Goal: Information Seeking & Learning: Learn about a topic

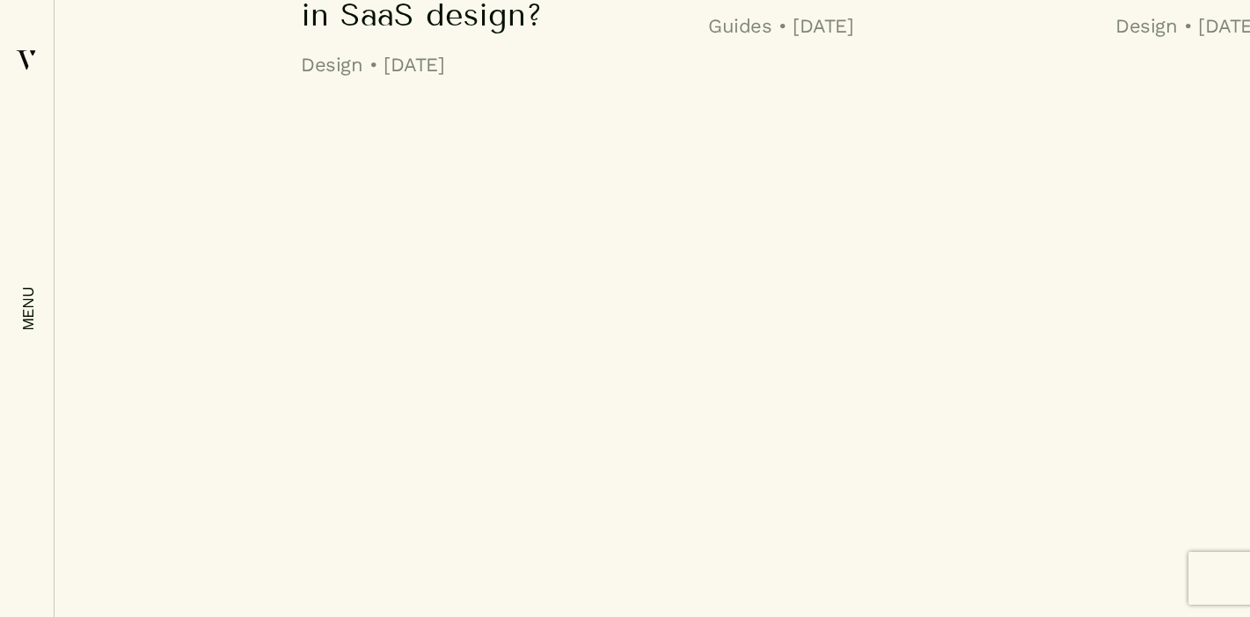
scroll to position [13537, 0]
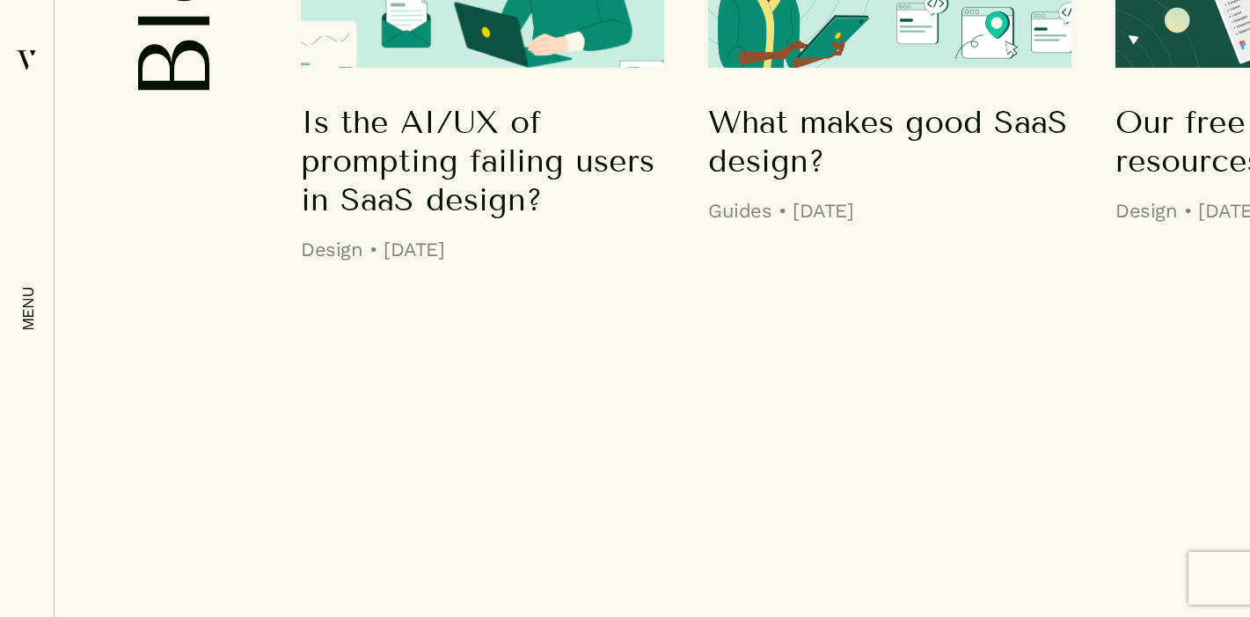
click at [467, 219] on h5 "Is the AI/UX of prompting failing users in SaaS design?" at bounding box center [482, 161] width 363 height 116
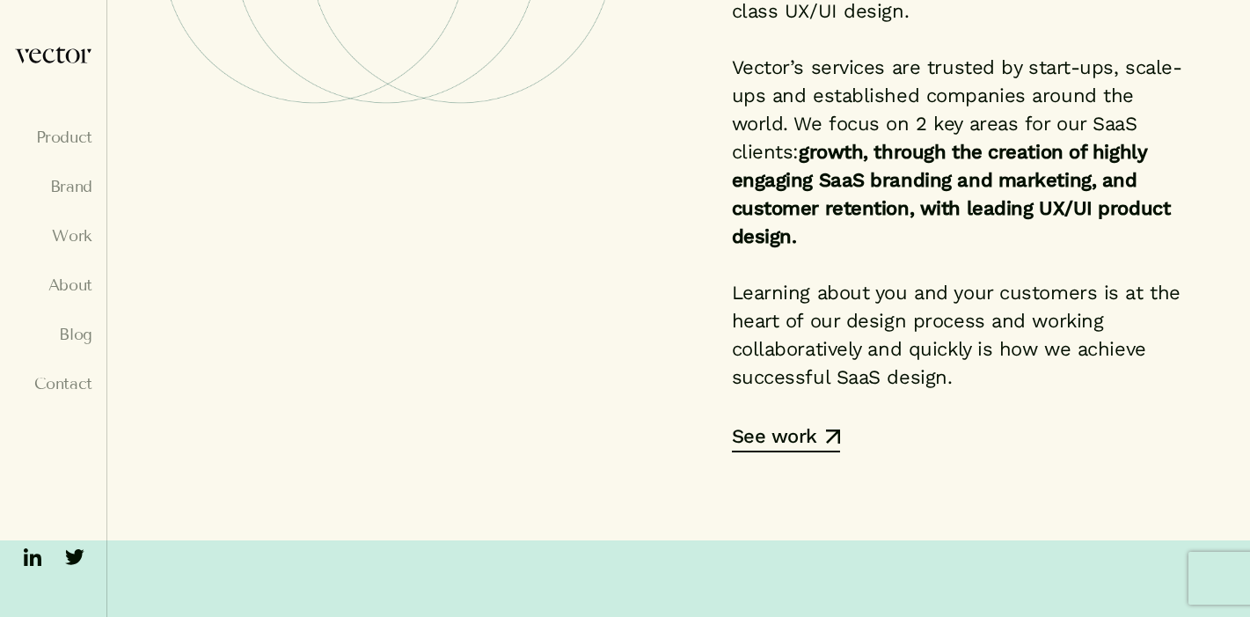
scroll to position [5946, 0]
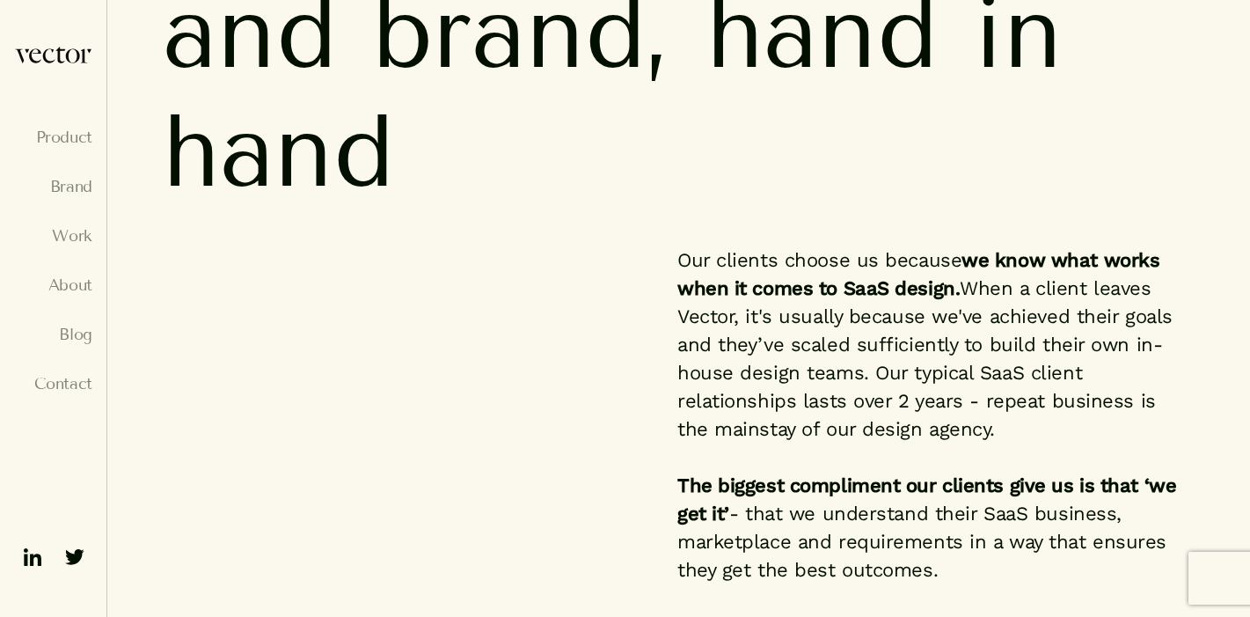
click at [675, 92] on span at bounding box center [688, 33] width 35 height 119
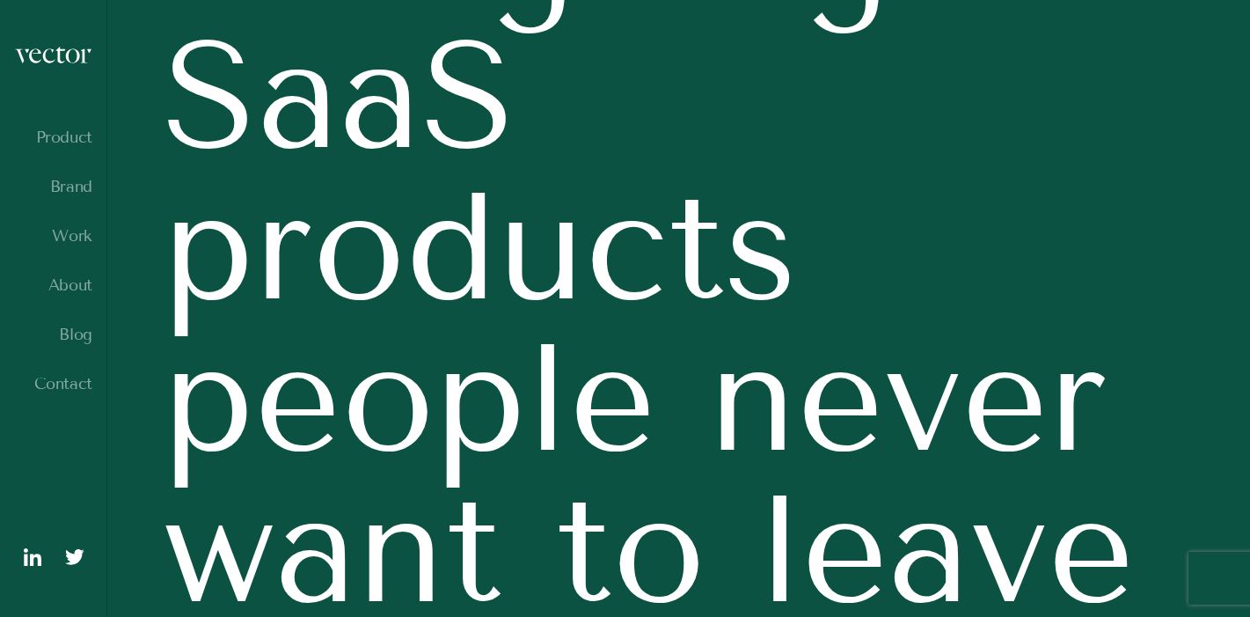
scroll to position [0, 0]
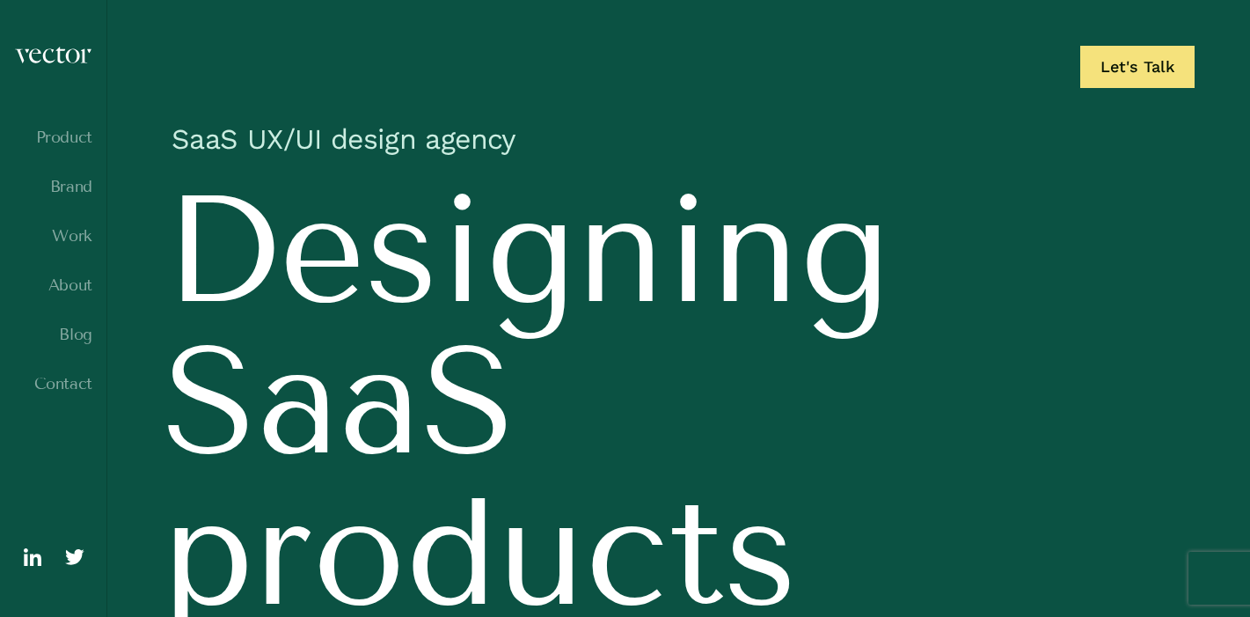
click at [358, 125] on h1 "SaaS UX/UI design agency" at bounding box center [679, 144] width 1032 height 62
click at [179, 133] on h1 "SaaS UX/UI design agency" at bounding box center [679, 144] width 1032 height 62
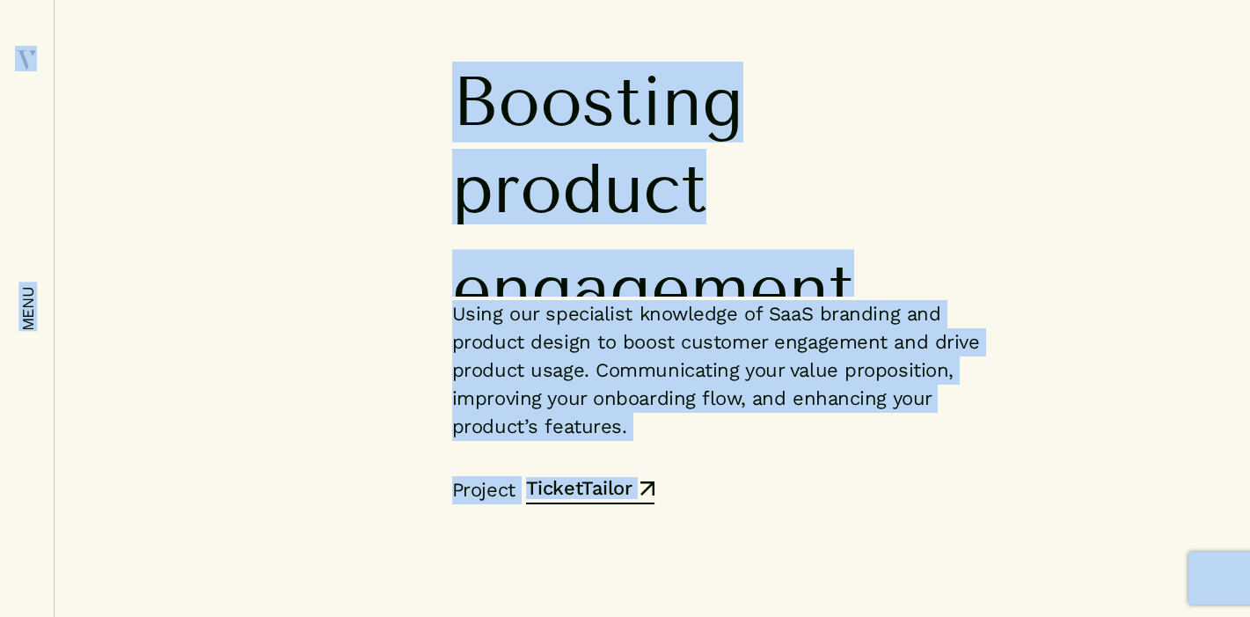
scroll to position [9664, 0]
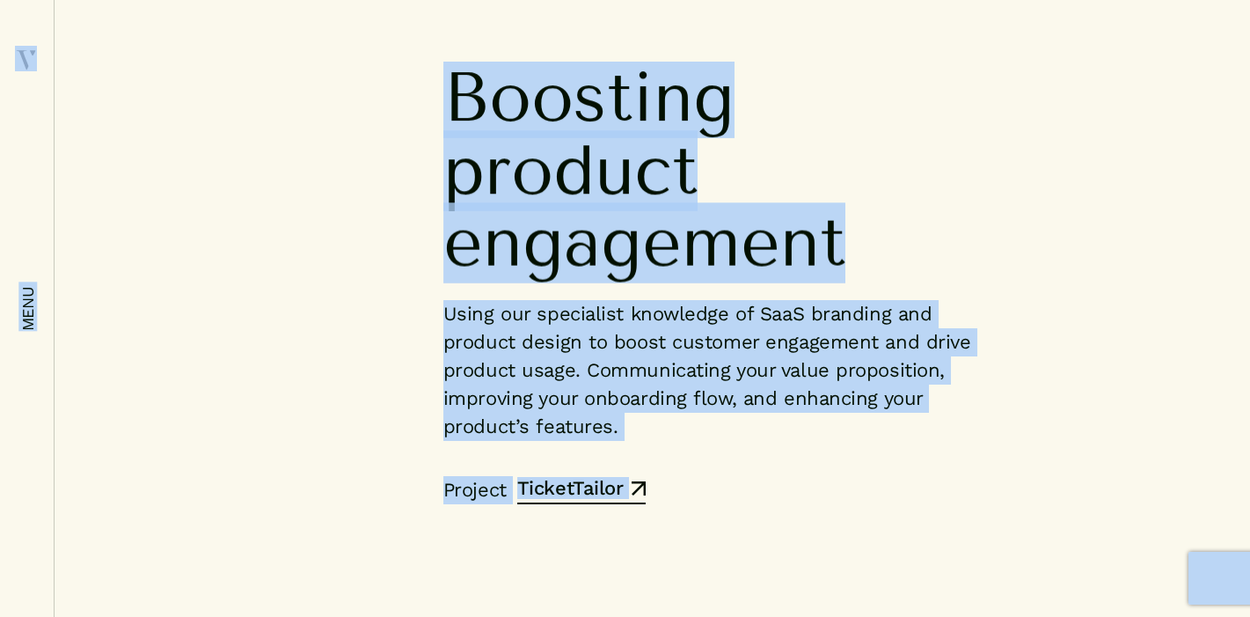
copy body "Product Brand Work About Blog Contact menu Let's Talk SaaS UX/UI design agency …"
click at [873, 150] on span "product" at bounding box center [719, 169] width 553 height 107
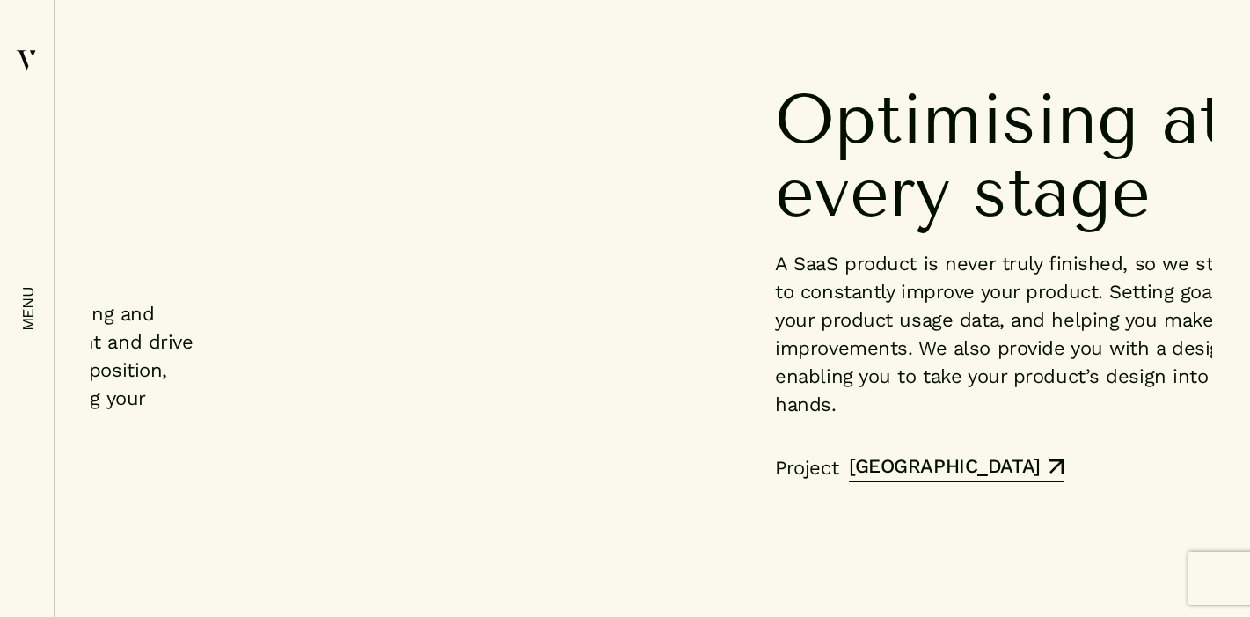
scroll to position [10269, 0]
